Goal: Task Accomplishment & Management: Manage account settings

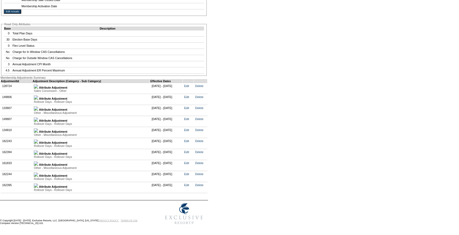
scroll to position [1067, 0]
click at [38, 183] on img at bounding box center [36, 185] width 4 height 4
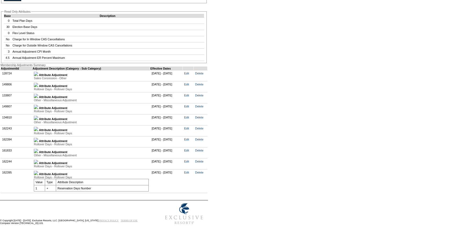
click at [38, 164] on img at bounding box center [36, 162] width 4 height 4
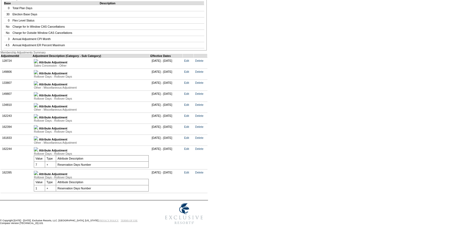
click at [39, 133] on div "Rollover Days - Rollover Days" at bounding box center [91, 131] width 115 height 3
click at [38, 129] on img at bounding box center [36, 127] width 4 height 4
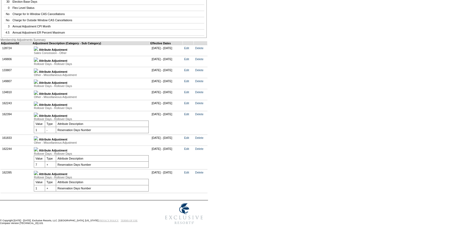
click at [38, 106] on img at bounding box center [36, 104] width 4 height 4
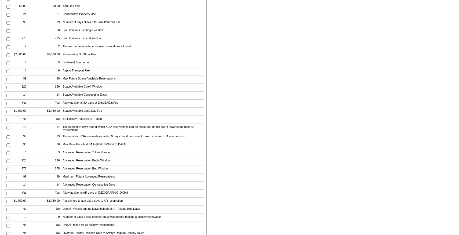
scroll to position [0, 0]
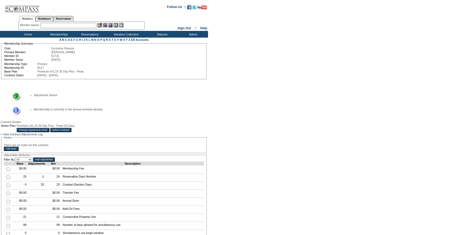
click at [78, 24] on input "text" at bounding box center [69, 25] width 56 height 5
paste input "[PERSON_NAME]"
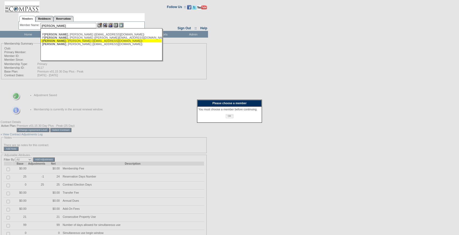
click at [69, 40] on div "[PERSON_NAME] ([PERSON_NAME][EMAIL_ADDRESS][DOMAIN_NAME])" at bounding box center [101, 40] width 118 height 3
type input "[PERSON_NAME] ([PERSON_NAME][EMAIL_ADDRESS][DOMAIN_NAME])"
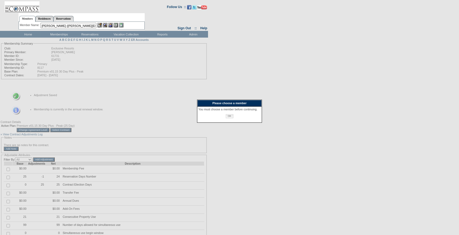
click at [111, 23] on img at bounding box center [110, 25] width 5 height 5
click at [102, 23] on img at bounding box center [99, 25] width 5 height 5
